Goal: Task Accomplishment & Management: Use online tool/utility

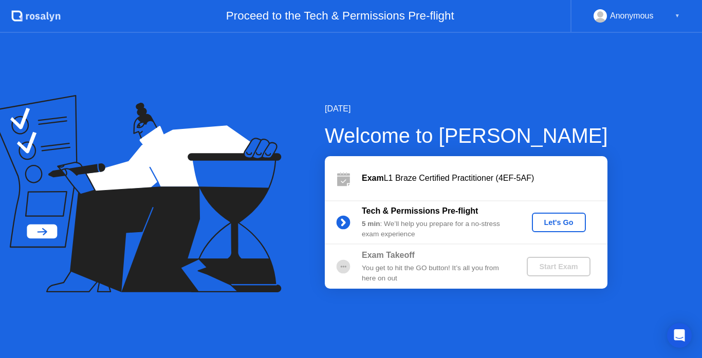
click at [562, 227] on div "Let's Go" at bounding box center [559, 222] width 46 height 8
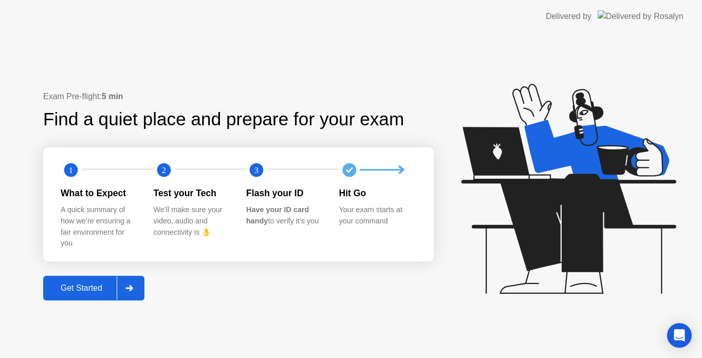
click at [103, 285] on div "Get Started" at bounding box center [81, 288] width 70 height 9
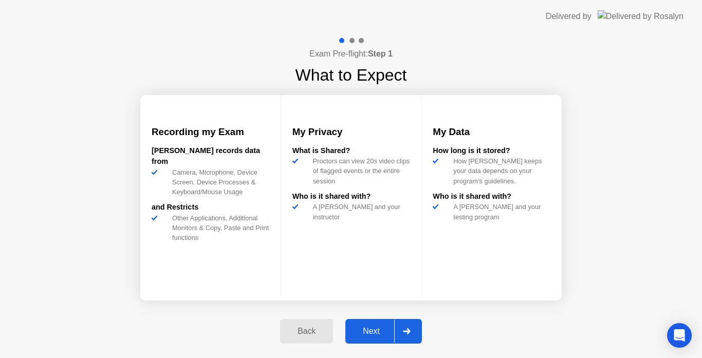
click at [374, 333] on div "Next" at bounding box center [371, 331] width 46 height 9
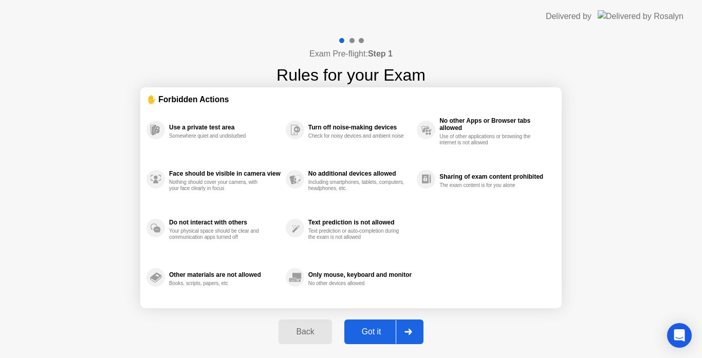
click at [375, 327] on div "Got it" at bounding box center [371, 331] width 48 height 9
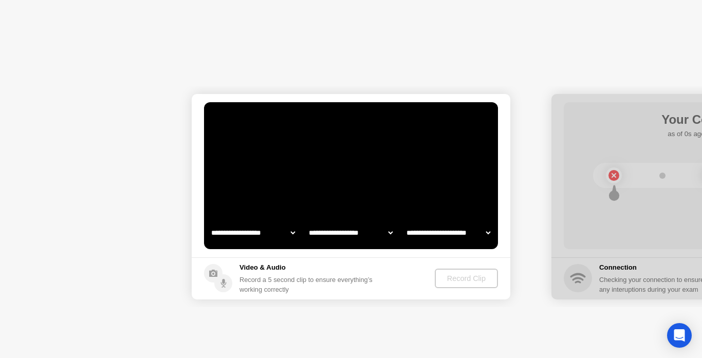
select select "**********"
select select "*******"
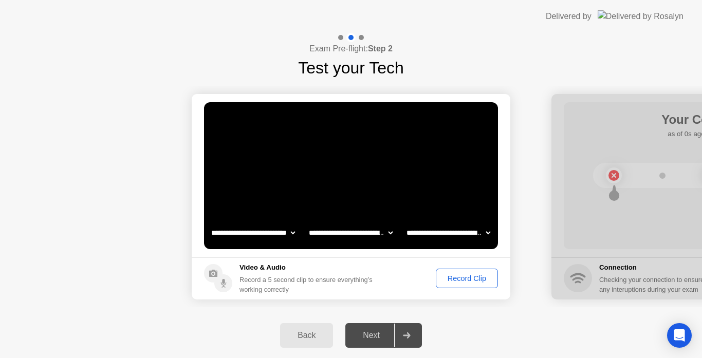
click at [471, 283] on div "Record Clip" at bounding box center [466, 278] width 55 height 8
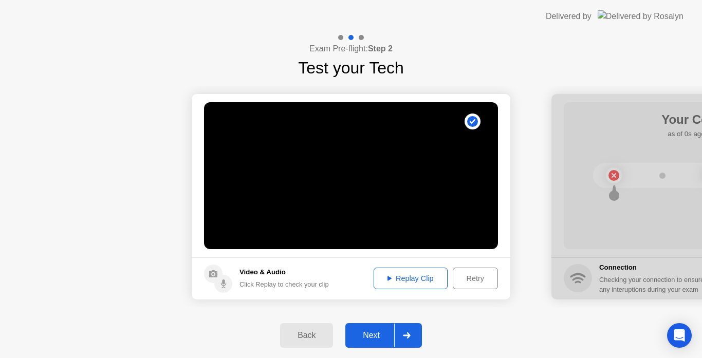
click at [409, 280] on div "Replay Clip" at bounding box center [410, 278] width 67 height 8
click at [403, 334] on icon at bounding box center [407, 336] width 8 height 6
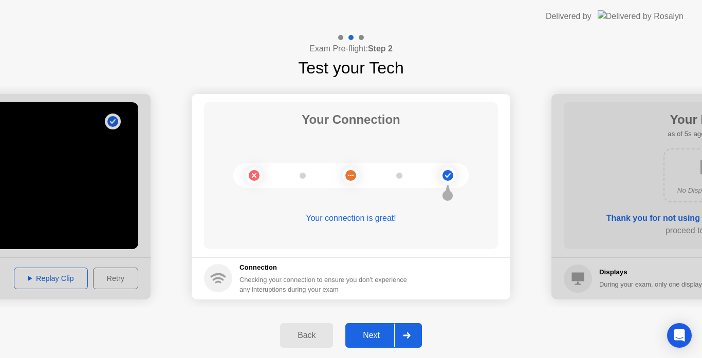
click at [403, 334] on icon at bounding box center [407, 336] width 8 height 6
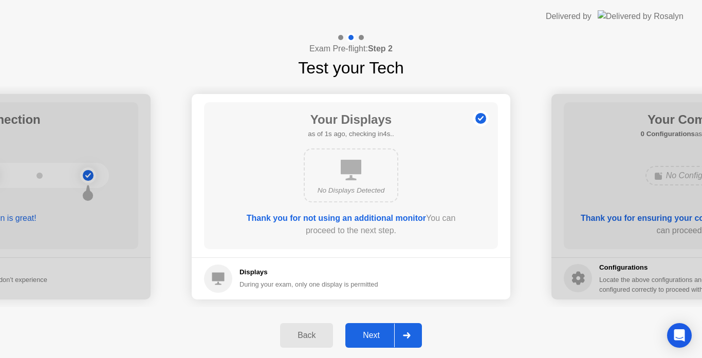
click at [403, 334] on icon at bounding box center [407, 336] width 8 height 6
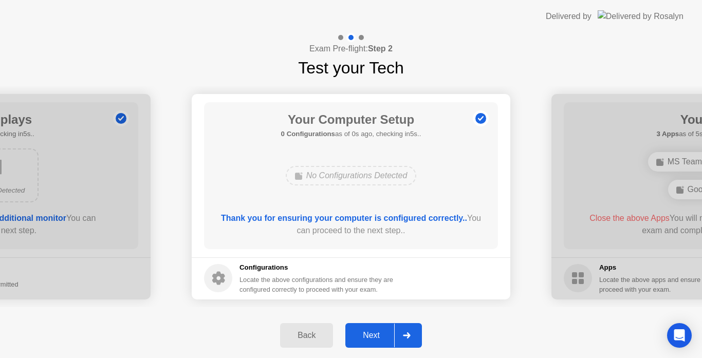
click at [403, 334] on icon at bounding box center [407, 336] width 8 height 6
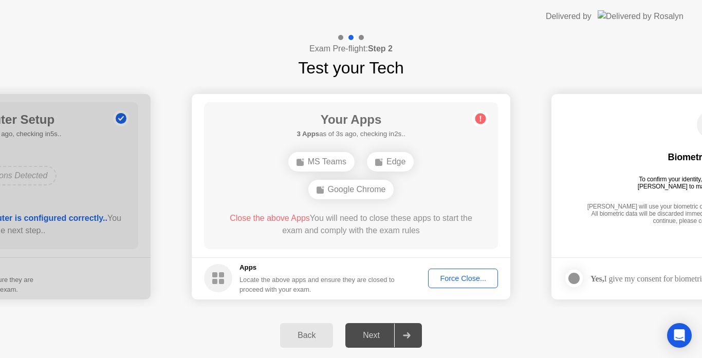
click at [406, 340] on div at bounding box center [406, 336] width 25 height 24
click at [467, 279] on div "Force Close..." at bounding box center [463, 278] width 63 height 8
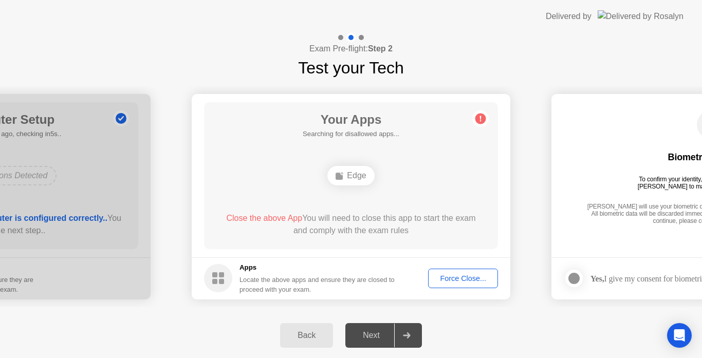
click at [407, 333] on icon at bounding box center [407, 336] width 8 height 6
click at [403, 338] on icon at bounding box center [407, 336] width 8 height 6
click at [456, 283] on div "Force Close..." at bounding box center [463, 278] width 63 height 8
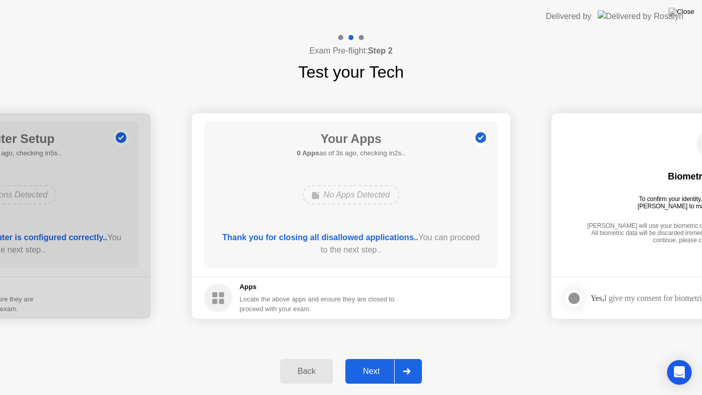
click at [410, 358] on icon at bounding box center [406, 371] width 7 height 6
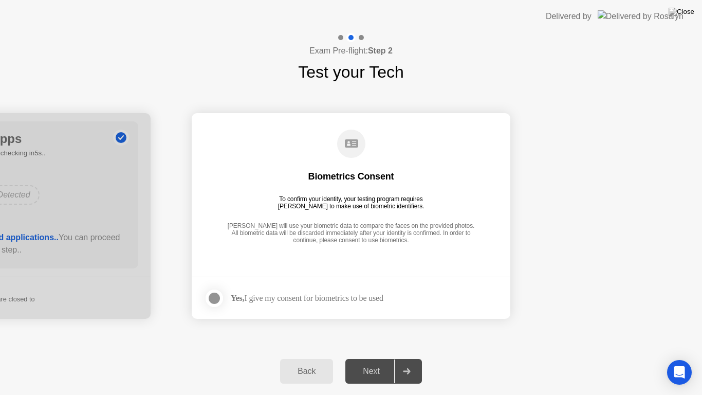
click at [406, 358] on icon at bounding box center [407, 371] width 8 height 6
click at [215, 296] on div at bounding box center [214, 298] width 12 height 12
click at [373, 358] on div "Next" at bounding box center [371, 370] width 46 height 9
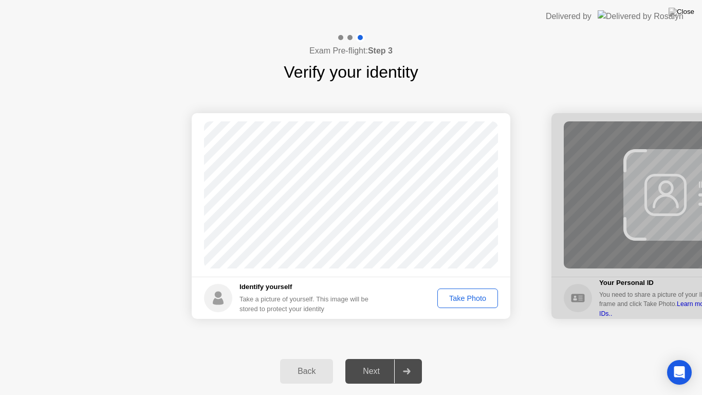
click at [457, 301] on div "Take Photo" at bounding box center [467, 298] width 53 height 8
click at [382, 358] on div "Next" at bounding box center [371, 370] width 46 height 9
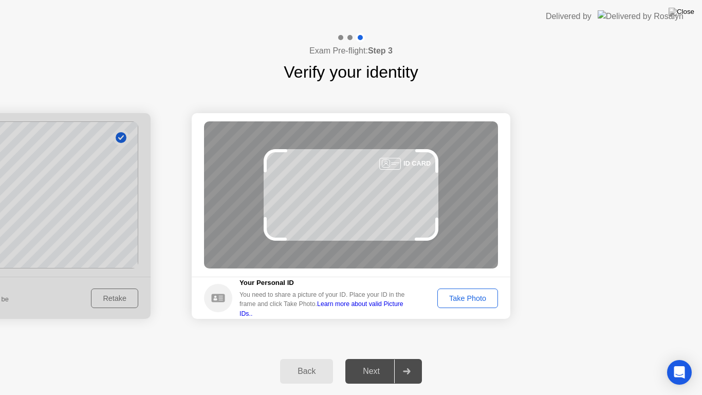
click at [465, 294] on div "Take Photo" at bounding box center [467, 298] width 53 height 8
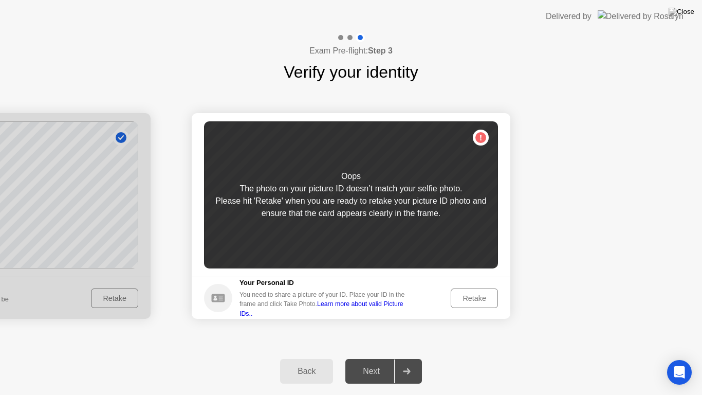
click at [465, 294] on div "Retake" at bounding box center [474, 298] width 40 height 8
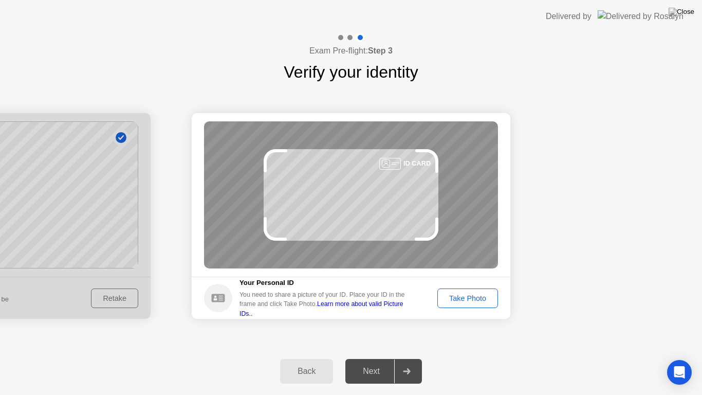
click at [465, 294] on div "Take Photo" at bounding box center [467, 298] width 53 height 8
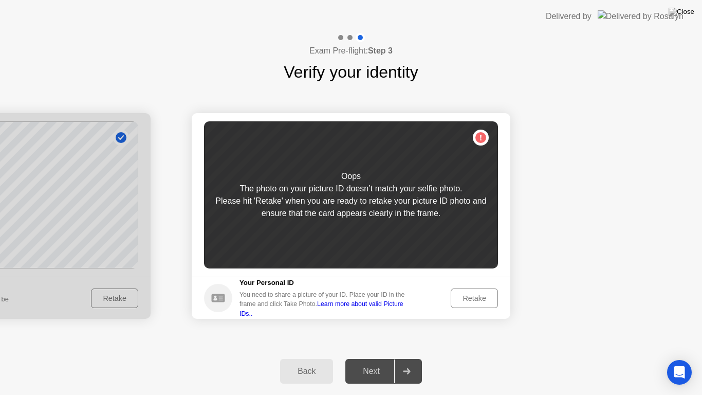
click at [465, 294] on div "Retake" at bounding box center [474, 298] width 40 height 8
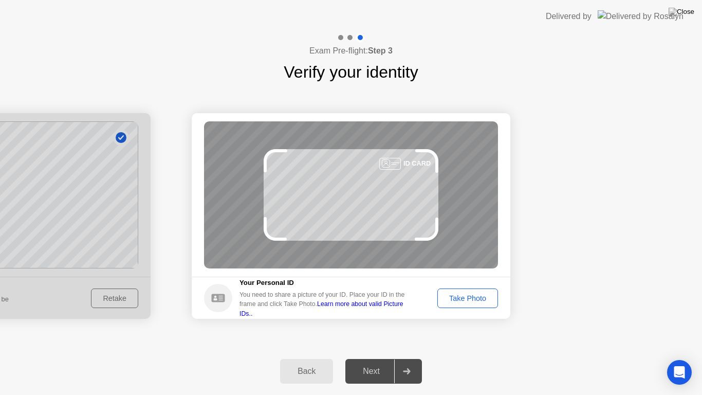
click at [465, 294] on div "Take Photo" at bounding box center [467, 298] width 53 height 8
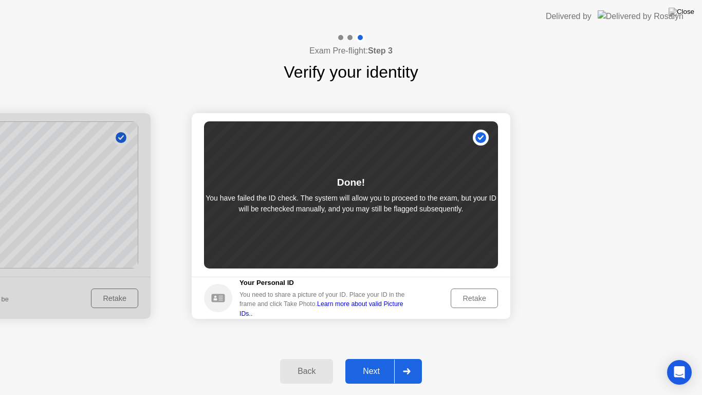
click at [386, 358] on div "Next" at bounding box center [371, 370] width 46 height 9
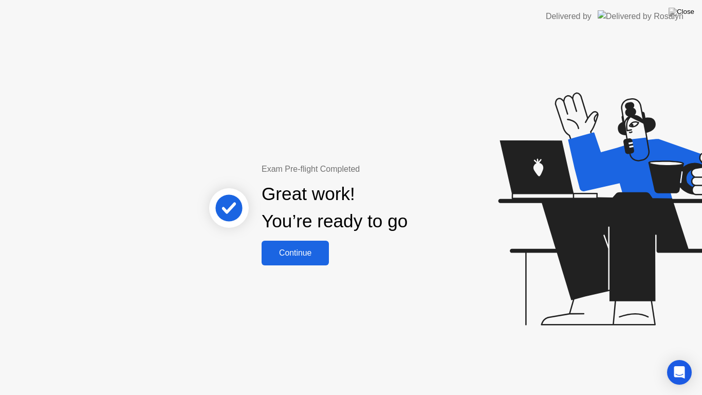
click at [302, 255] on div "Continue" at bounding box center [295, 252] width 61 height 9
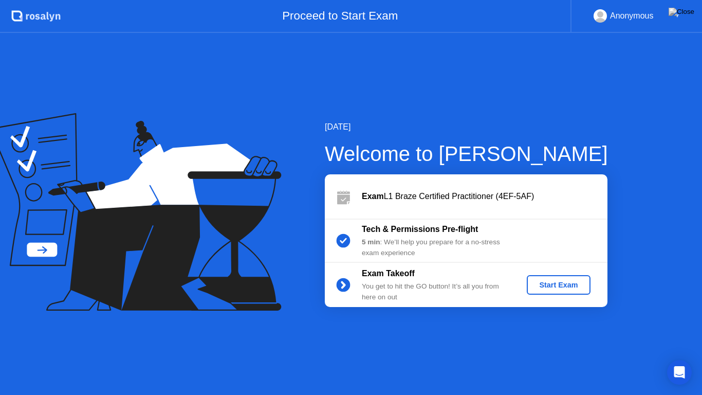
click at [556, 284] on div "Start Exam" at bounding box center [558, 285] width 55 height 8
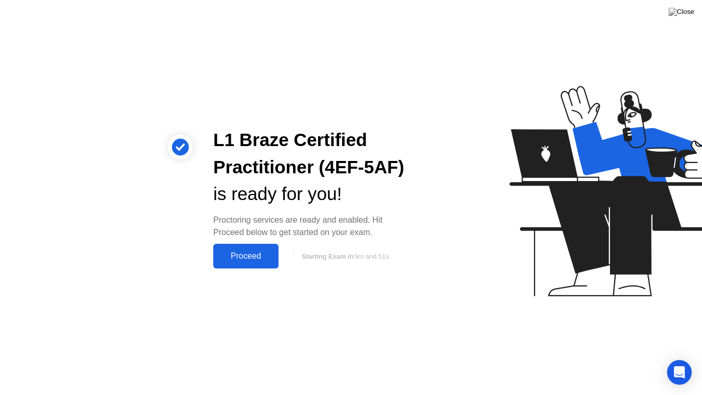
click at [258, 252] on div "Proceed" at bounding box center [245, 255] width 59 height 9
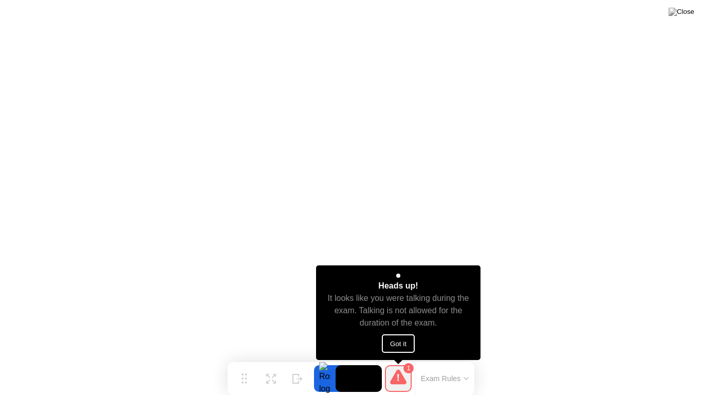
click at [398, 340] on button "Got it" at bounding box center [398, 343] width 33 height 19
